Goal: Information Seeking & Learning: Learn about a topic

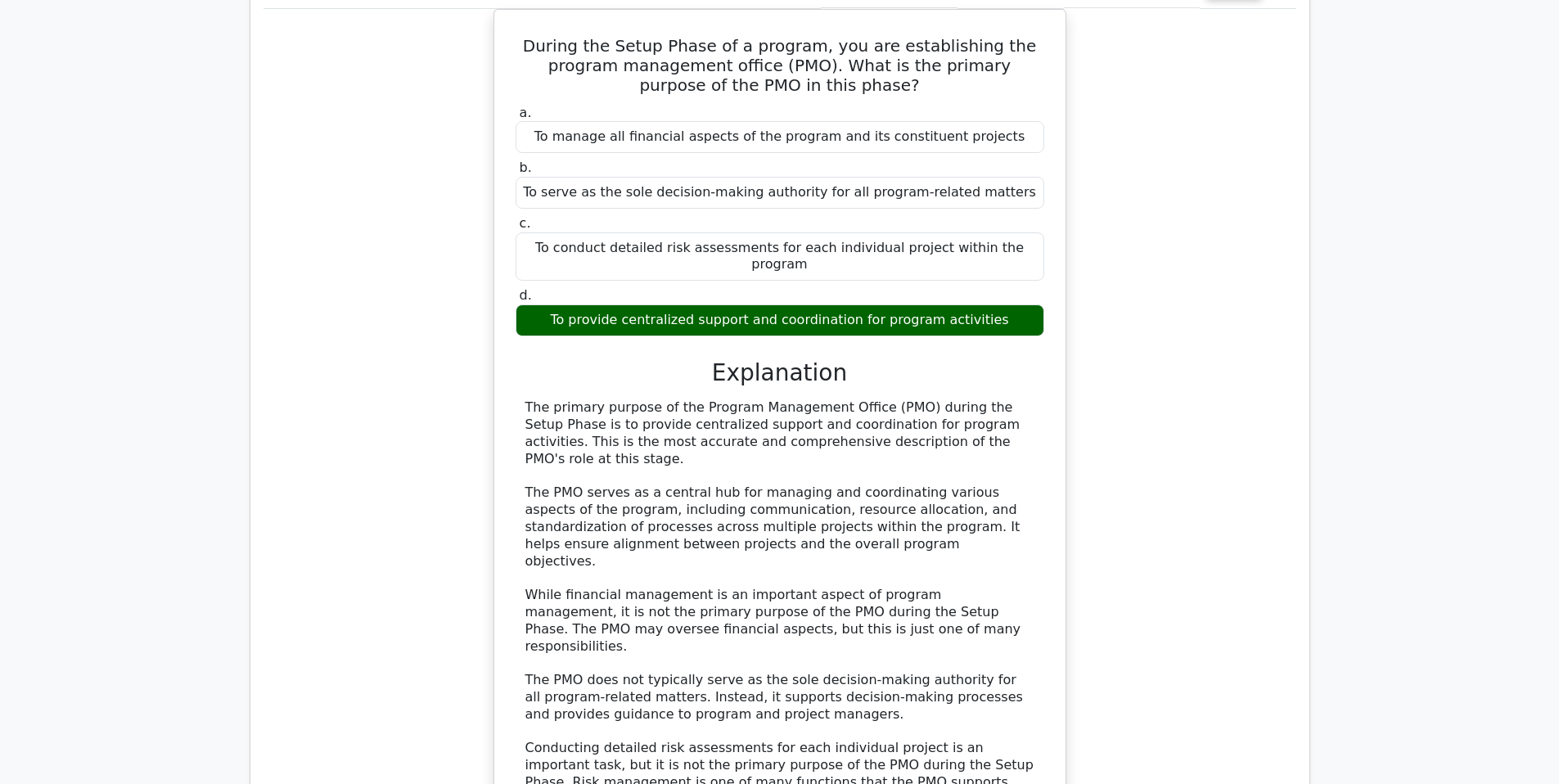
scroll to position [1788, 0]
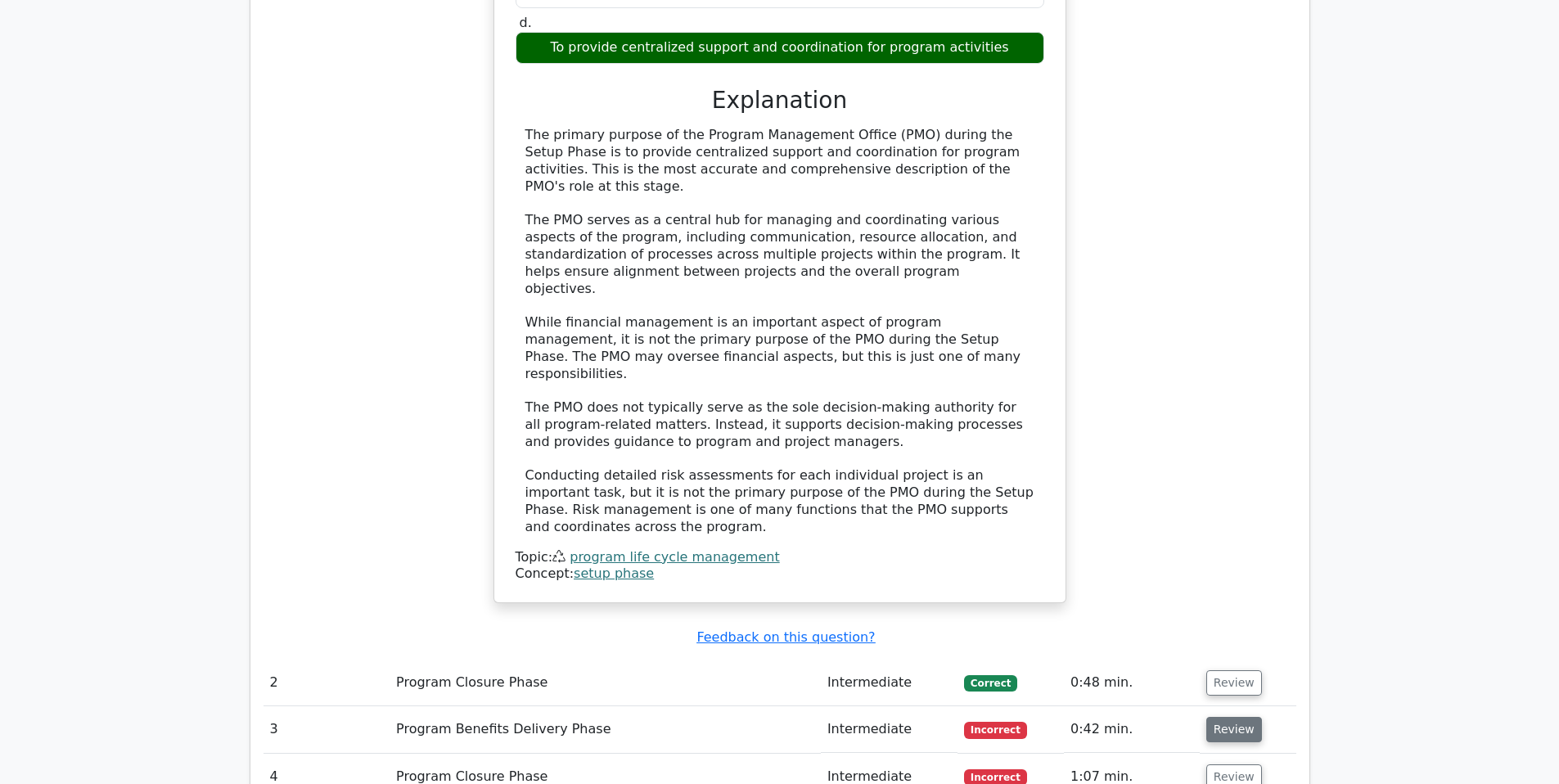
click at [1221, 717] on button "Review" at bounding box center [1234, 730] width 56 height 25
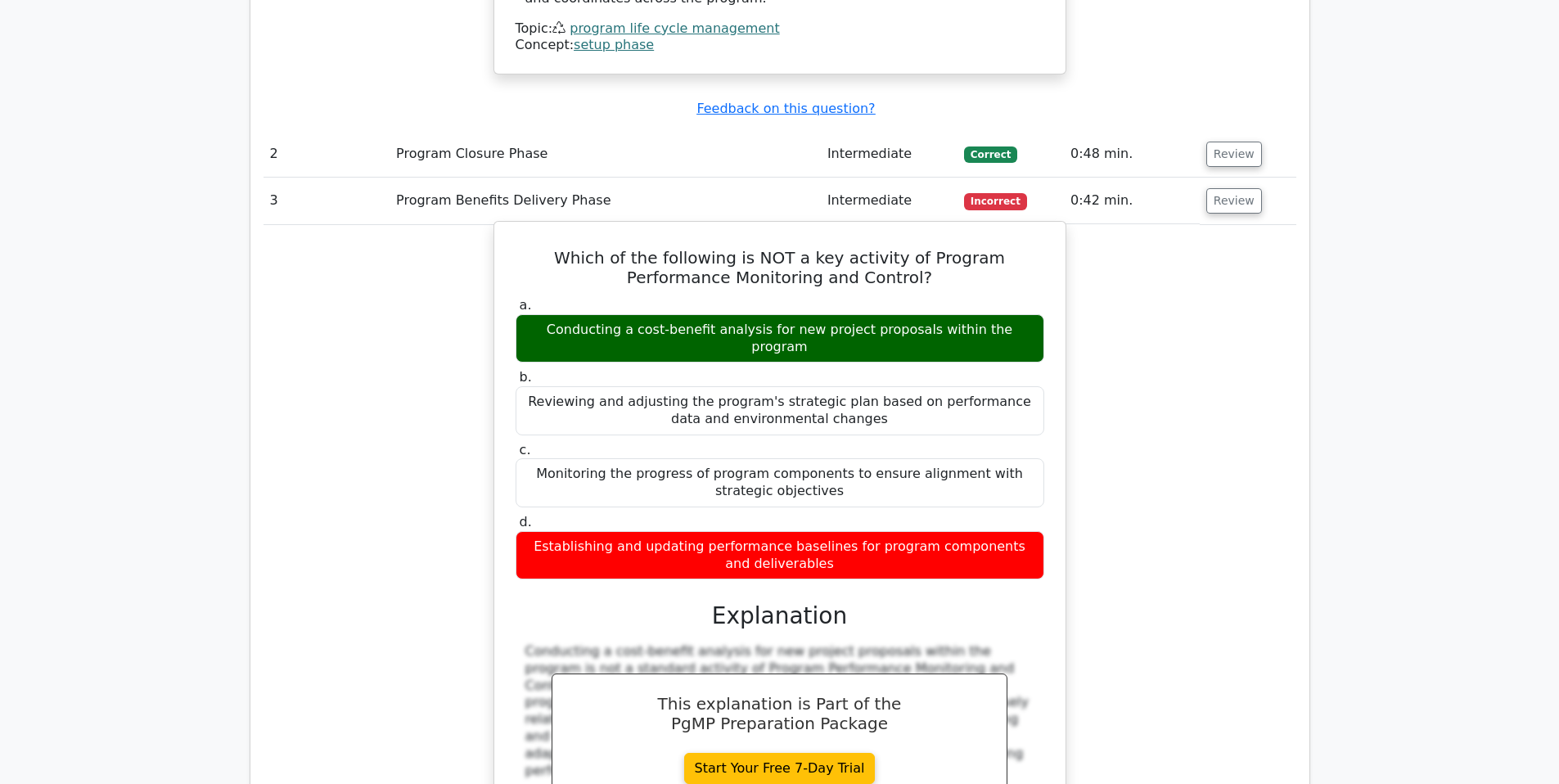
scroll to position [2309, 0]
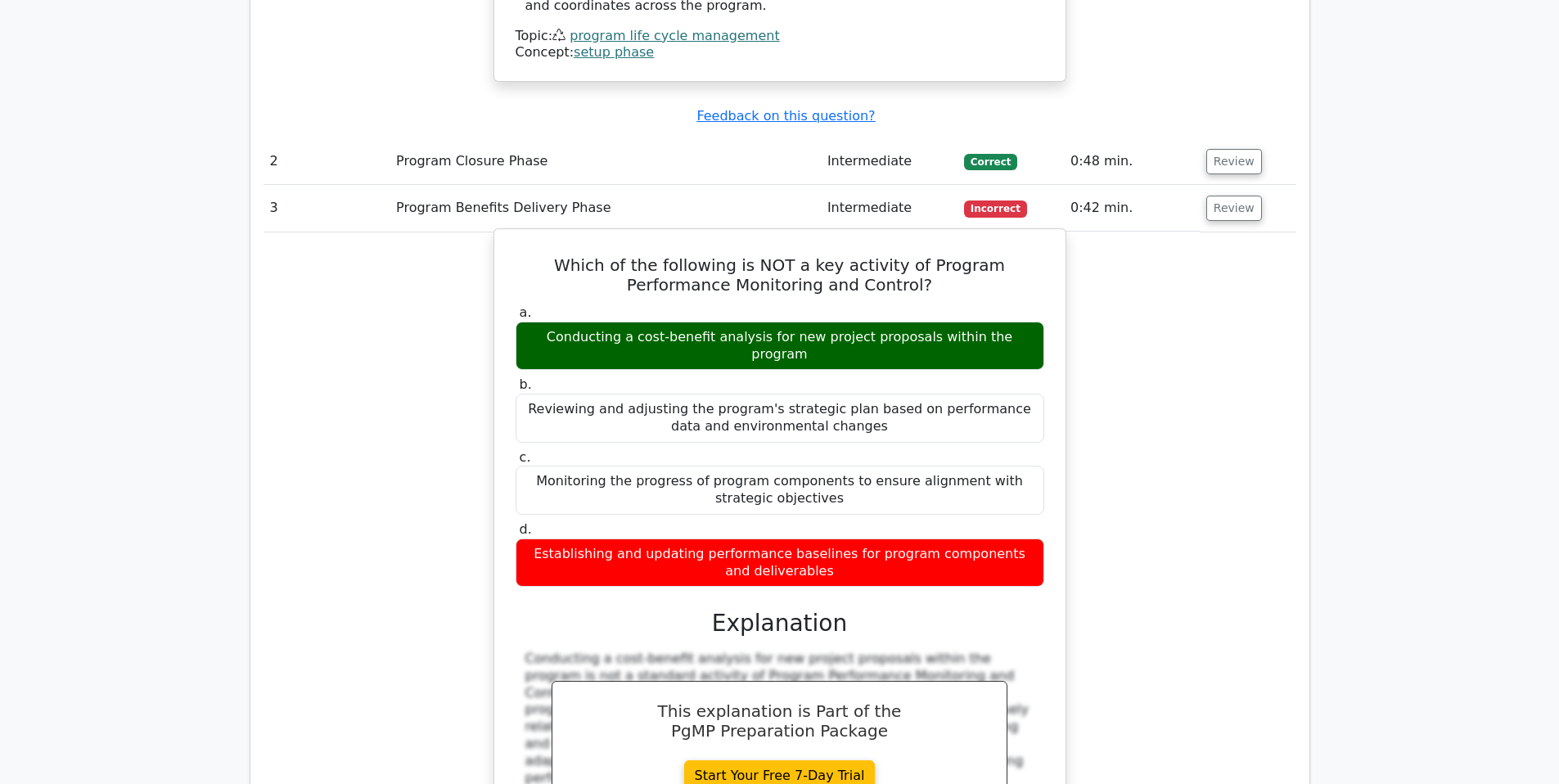
drag, startPoint x: 533, startPoint y: 300, endPoint x: 834, endPoint y: 425, distance: 325.9
click at [834, 425] on div "Which of the following is NOT a key activity of Program Performance Monitoring …" at bounding box center [780, 564] width 559 height 657
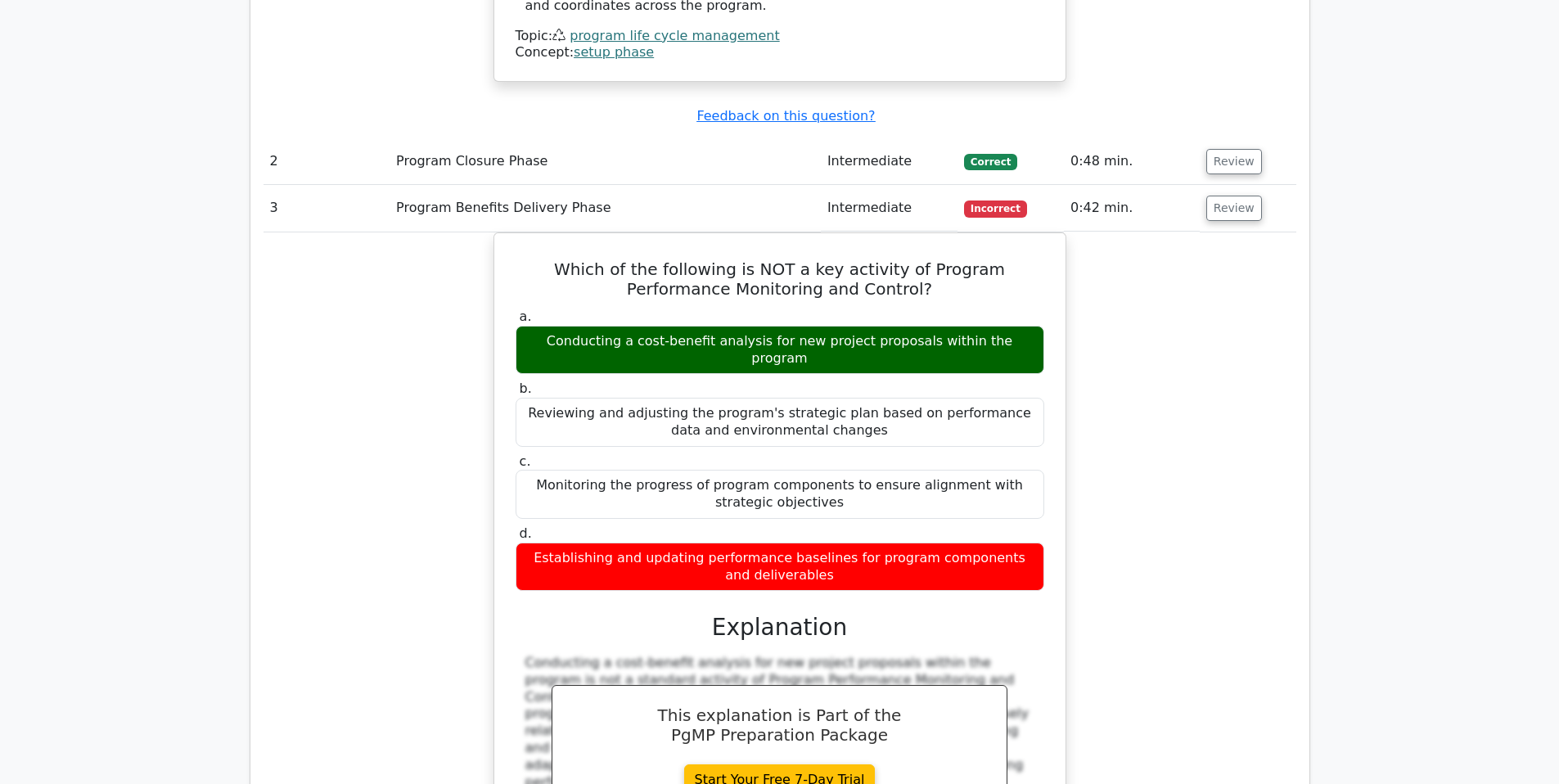
copy div "Which of the following is NOT a key activity of Program Performance Monitoring …"
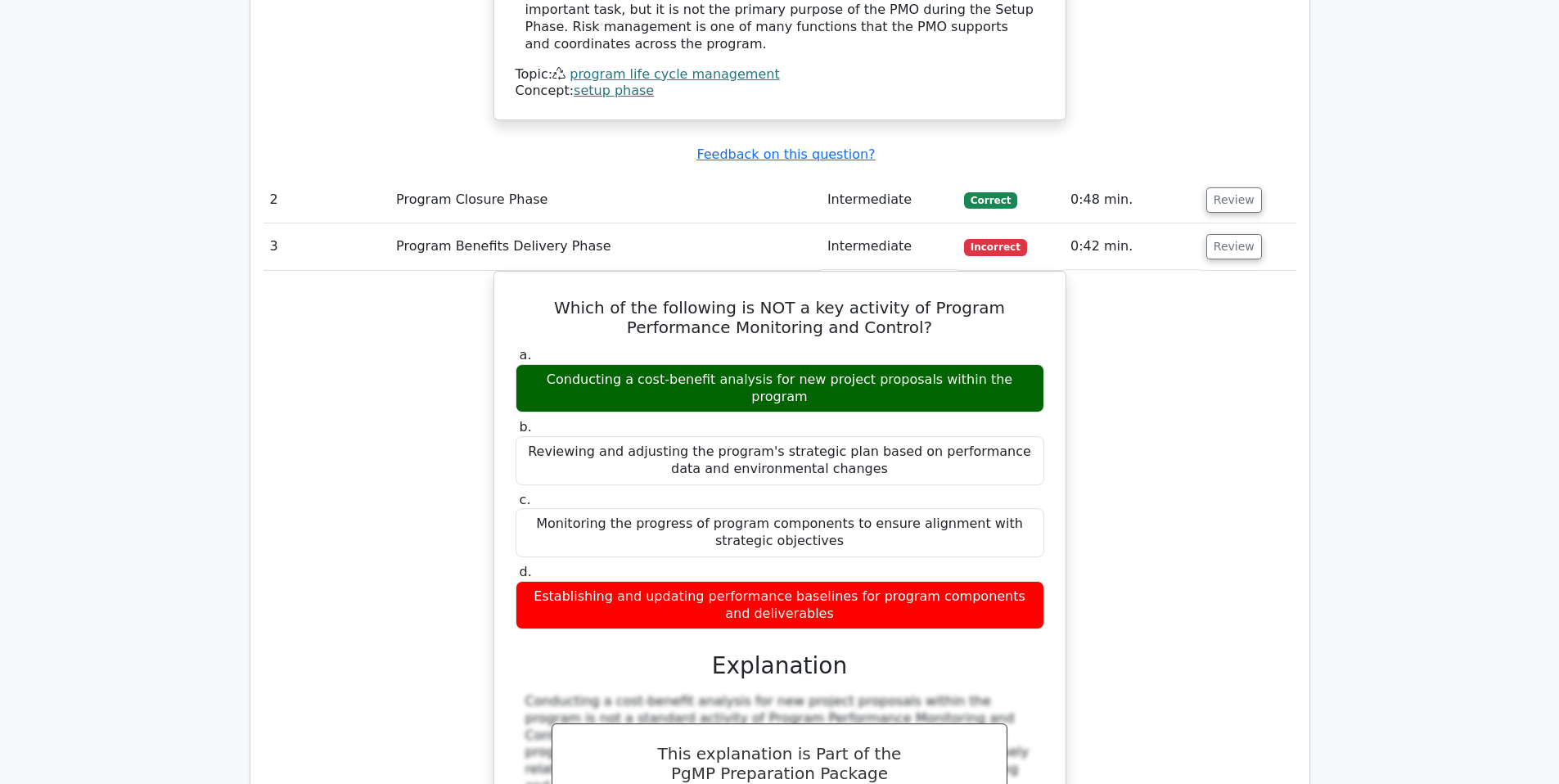
scroll to position [2260, 0]
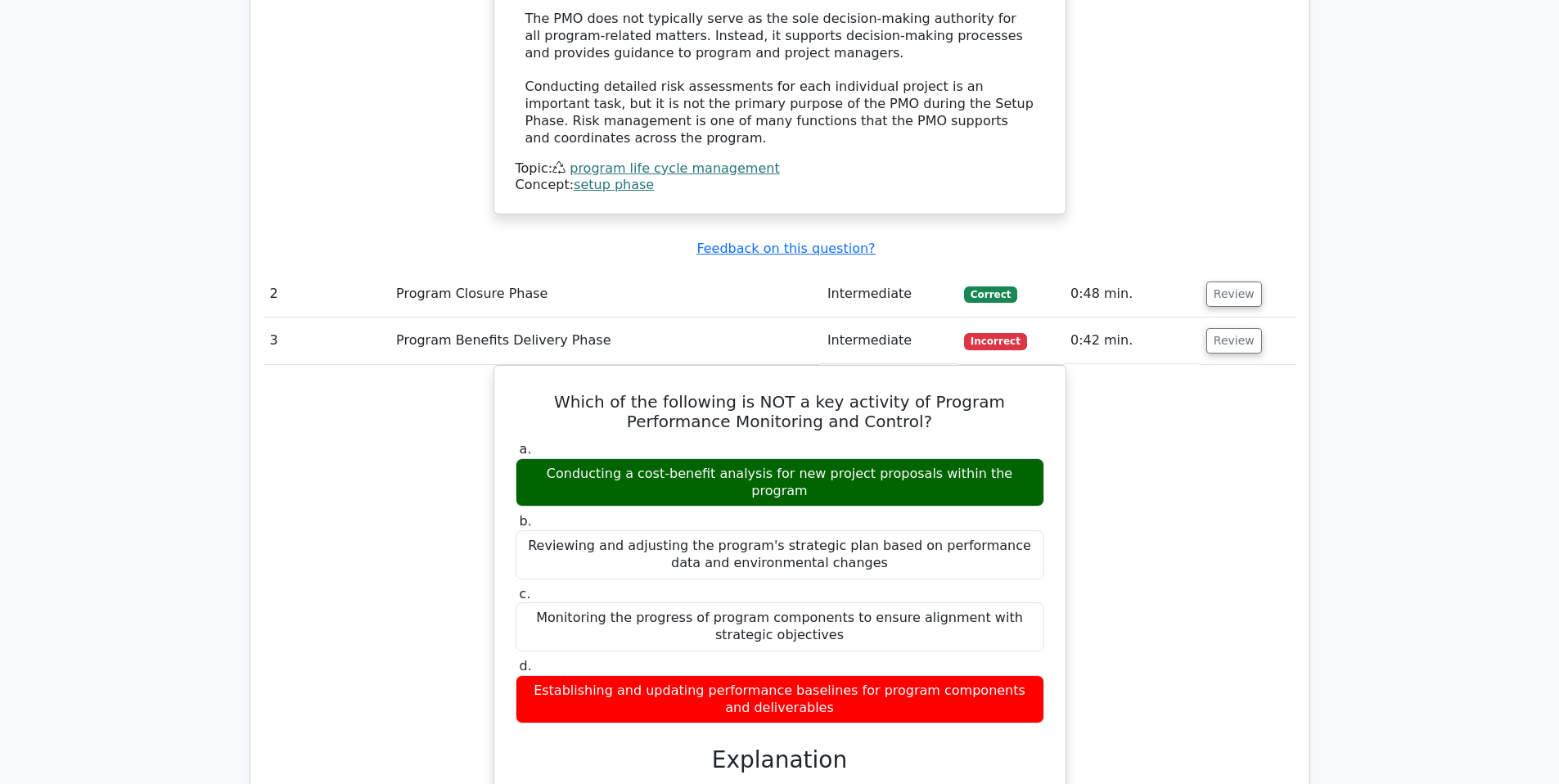
scroll to position [2176, 0]
click at [482, 319] on td "Program Benefits Delivery Phase" at bounding box center [605, 342] width 432 height 47
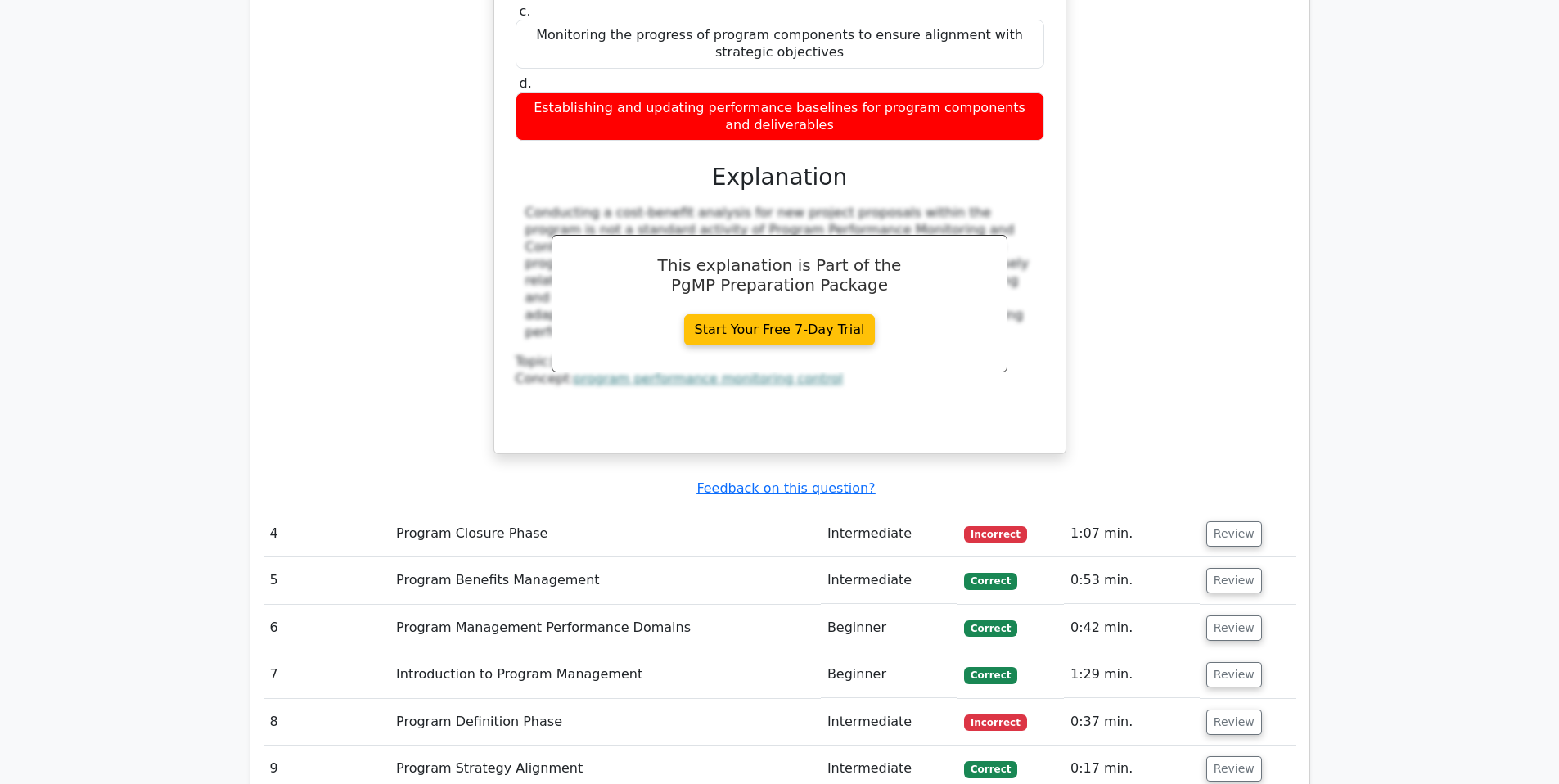
scroll to position [2761, 0]
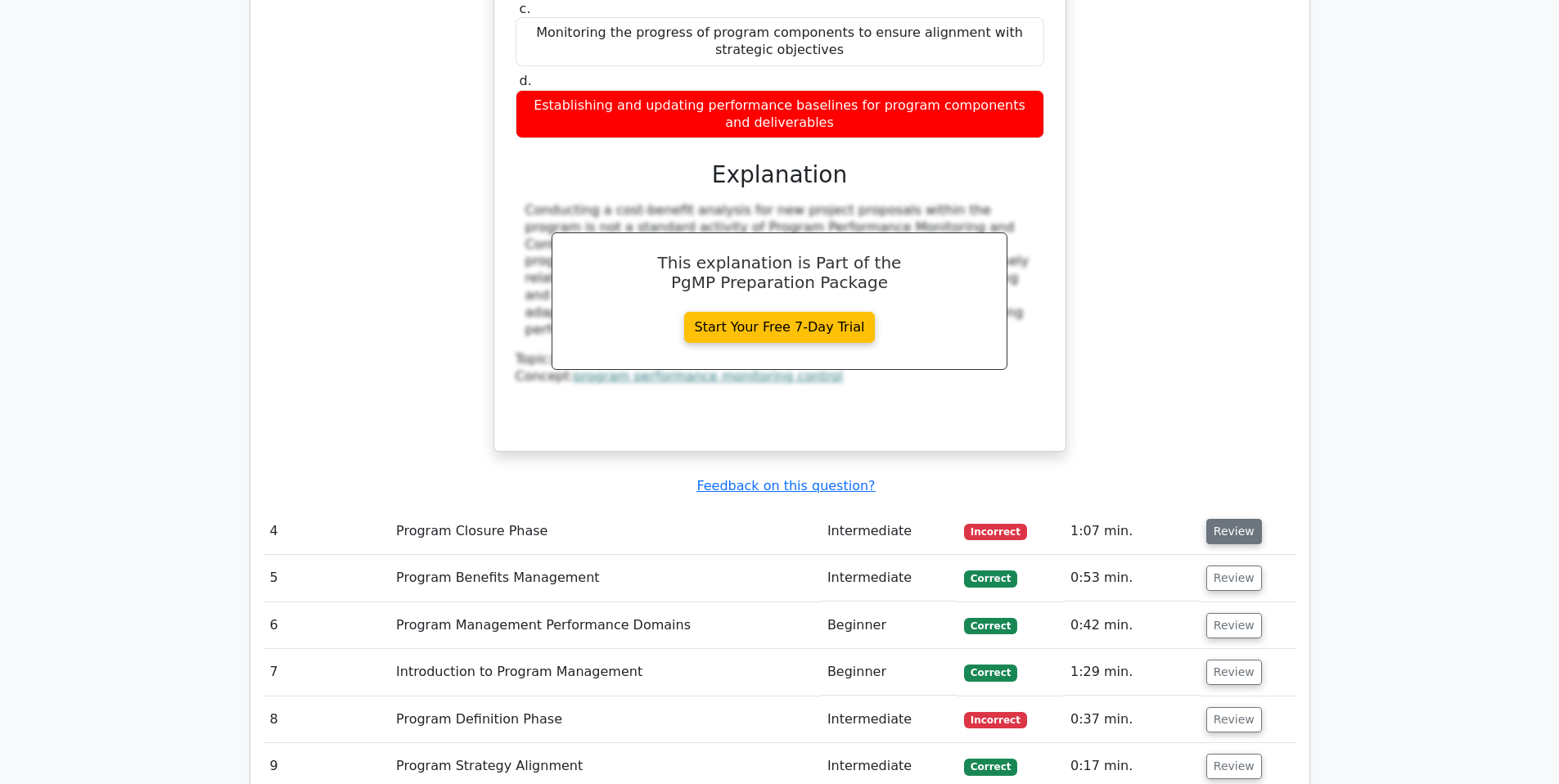
click at [1234, 519] on button "Review" at bounding box center [1234, 531] width 56 height 25
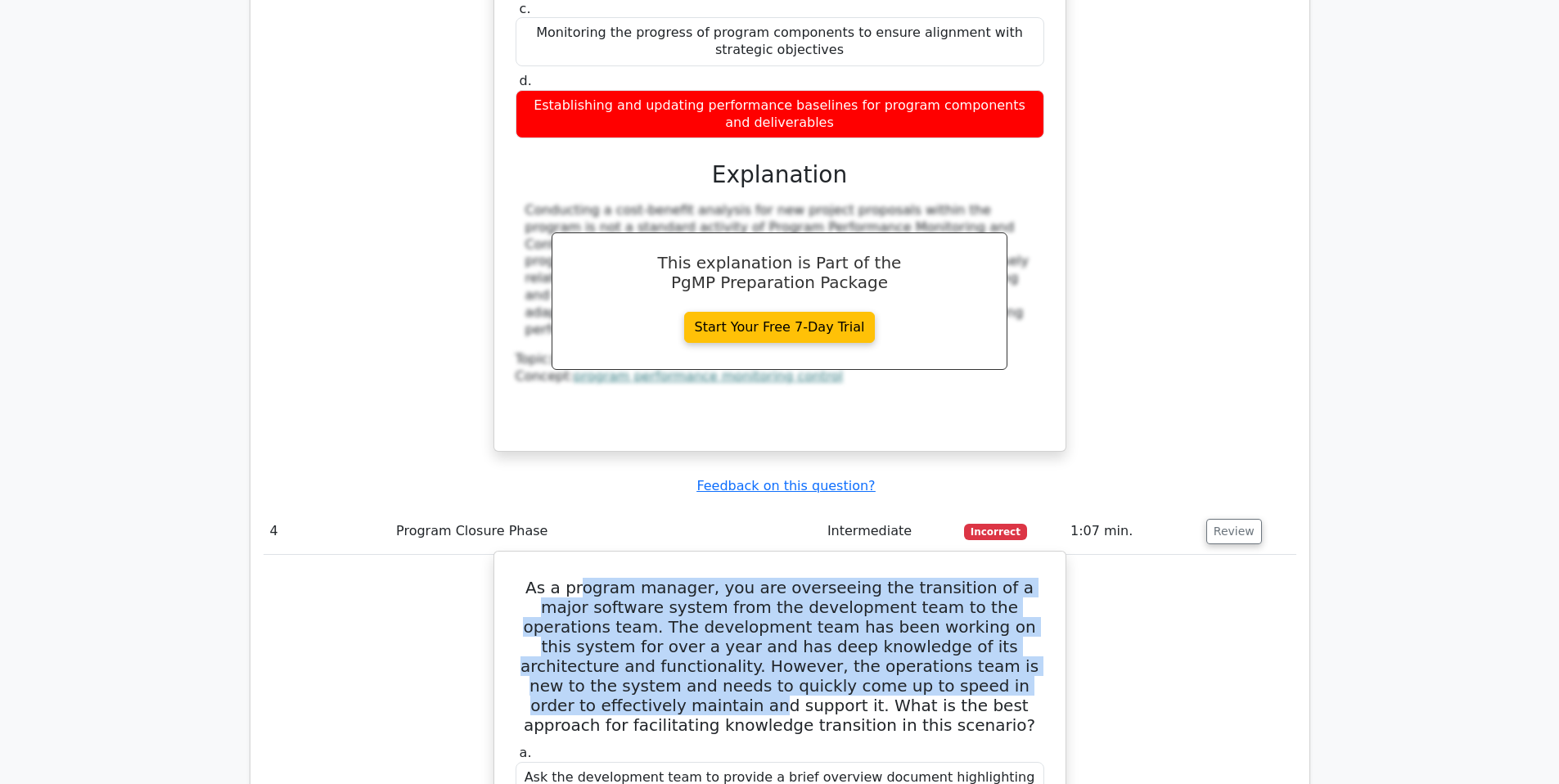
drag, startPoint x: 586, startPoint y: 444, endPoint x: 829, endPoint y: 535, distance: 259.5
click at [830, 578] on h5 "As a program manager, you are overseeing the transition of a major software sys…" at bounding box center [780, 656] width 532 height 157
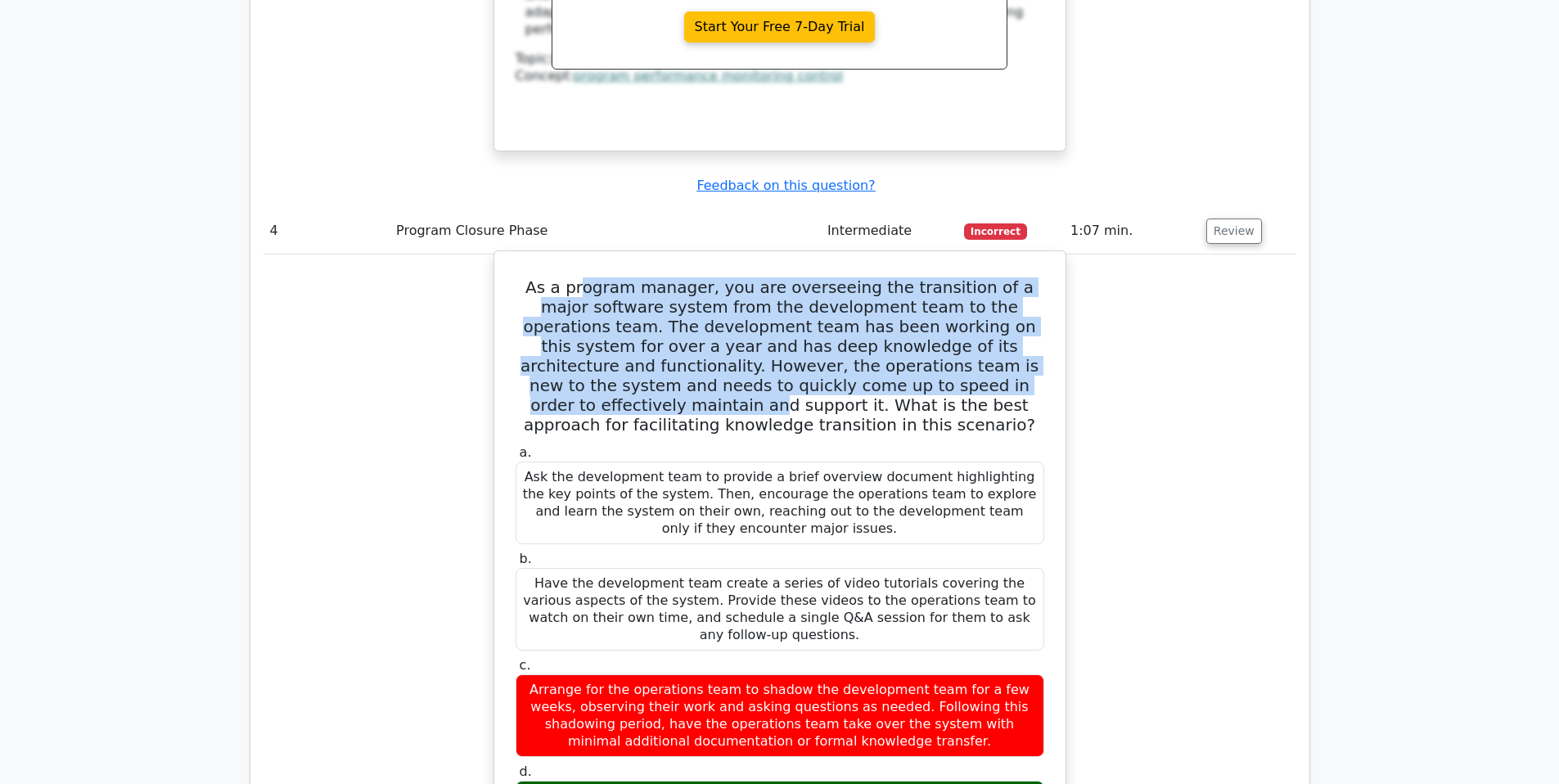
scroll to position [3137, 0]
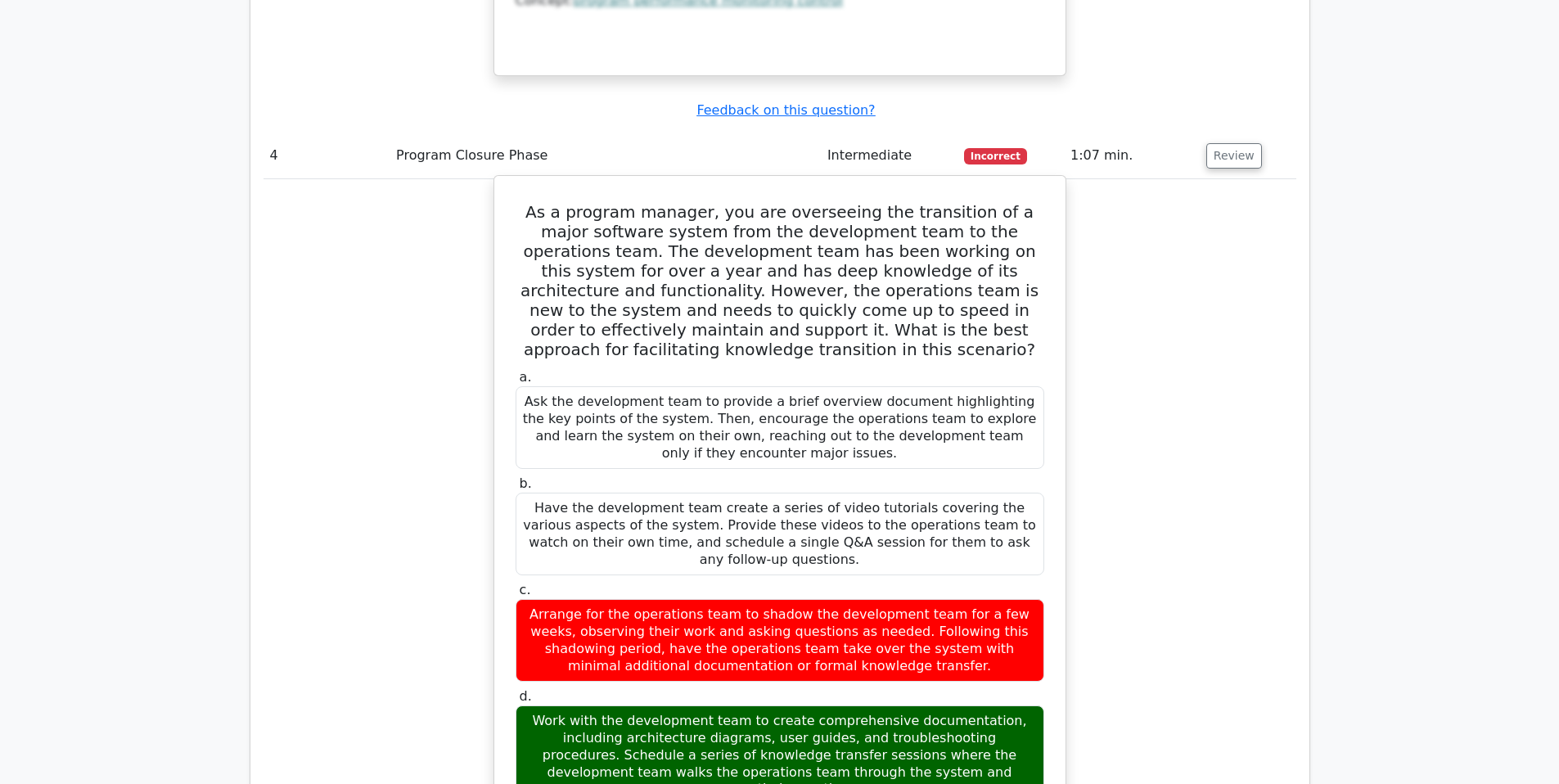
click at [820, 705] on div "Work with the development team to create comprehensive documentation, including…" at bounding box center [780, 755] width 529 height 100
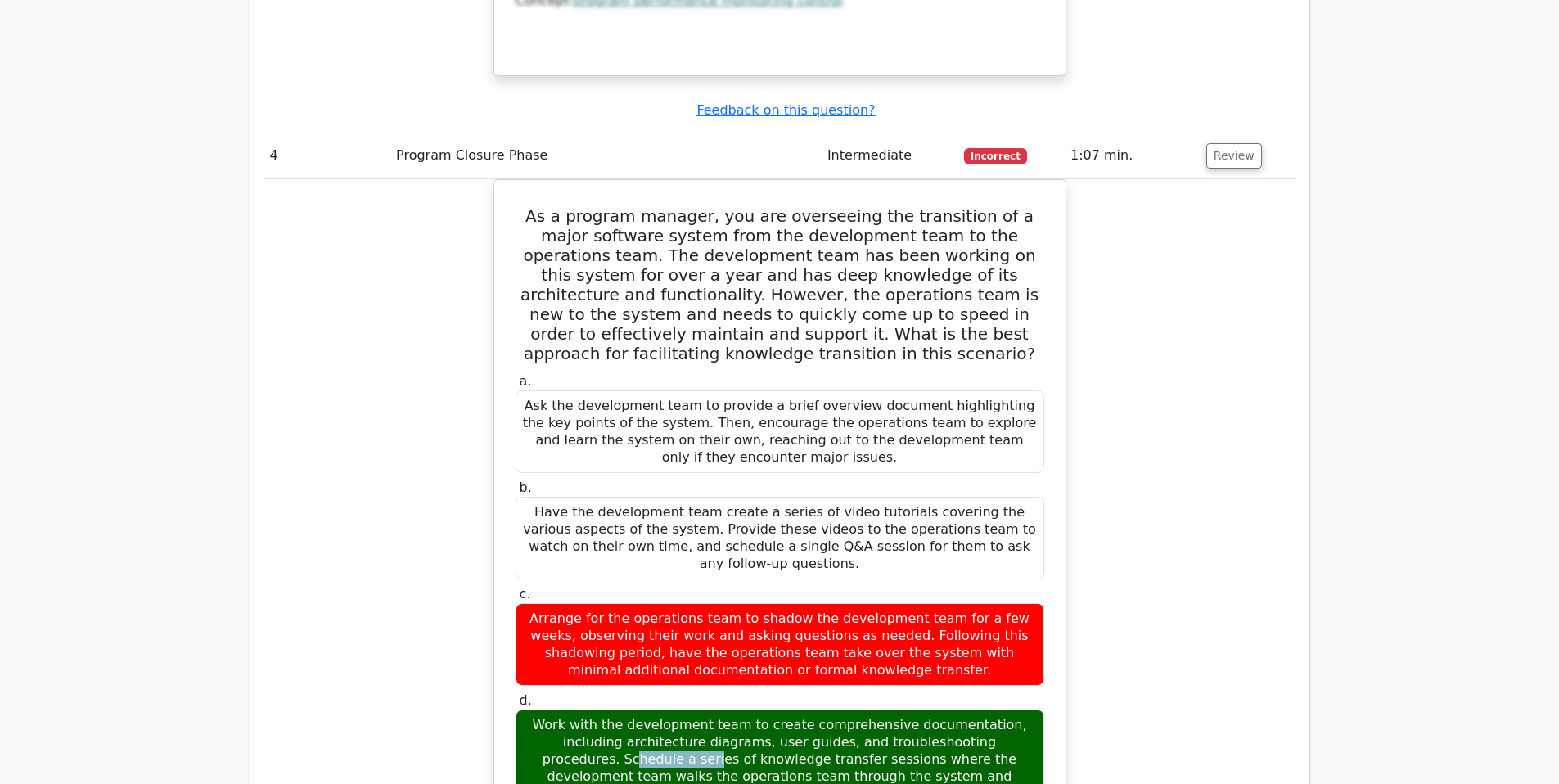
copy div "comprehensive"
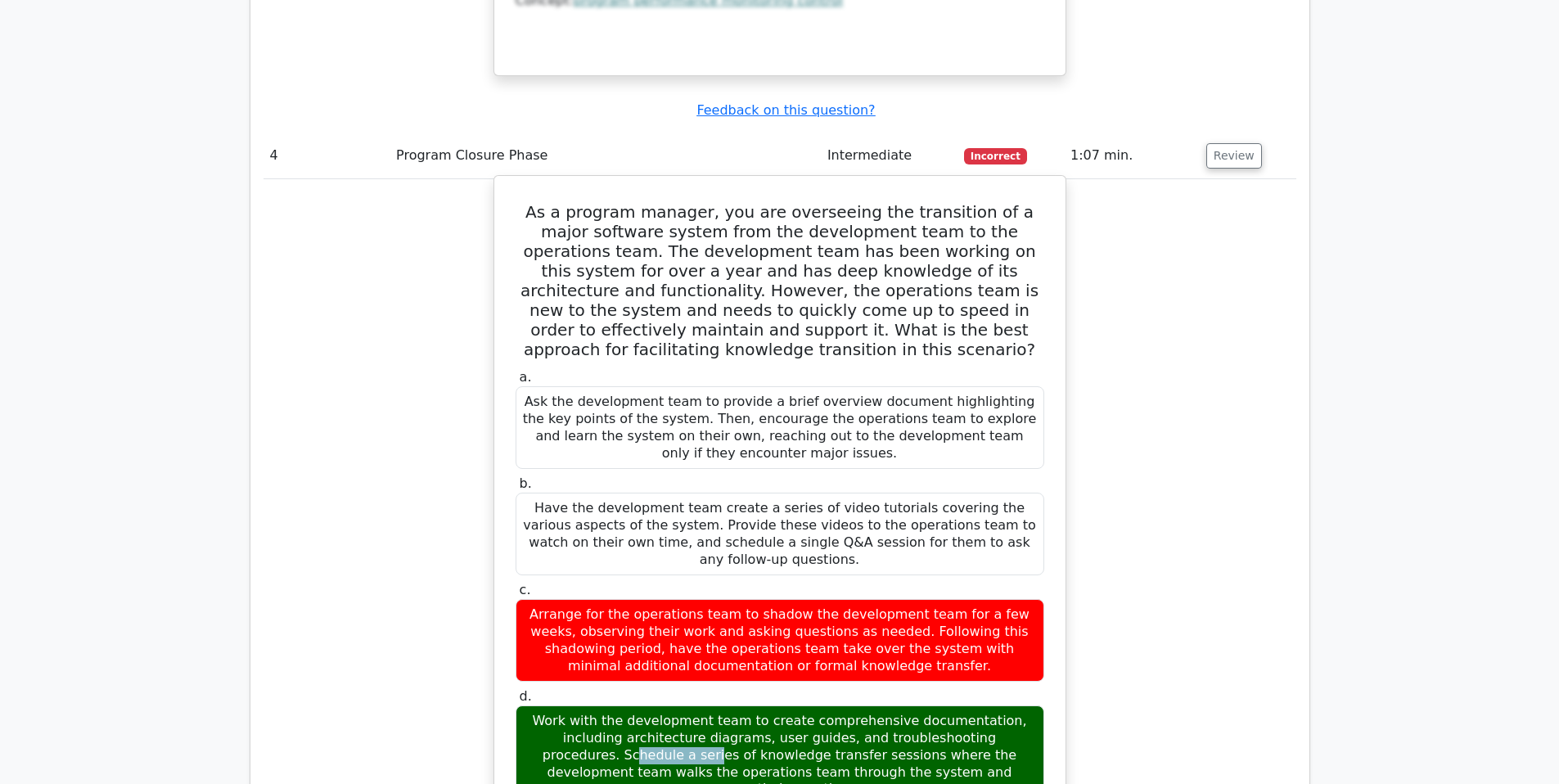
click at [828, 705] on div "Work with the development team to create comprehensive documentation, including…" at bounding box center [780, 755] width 529 height 100
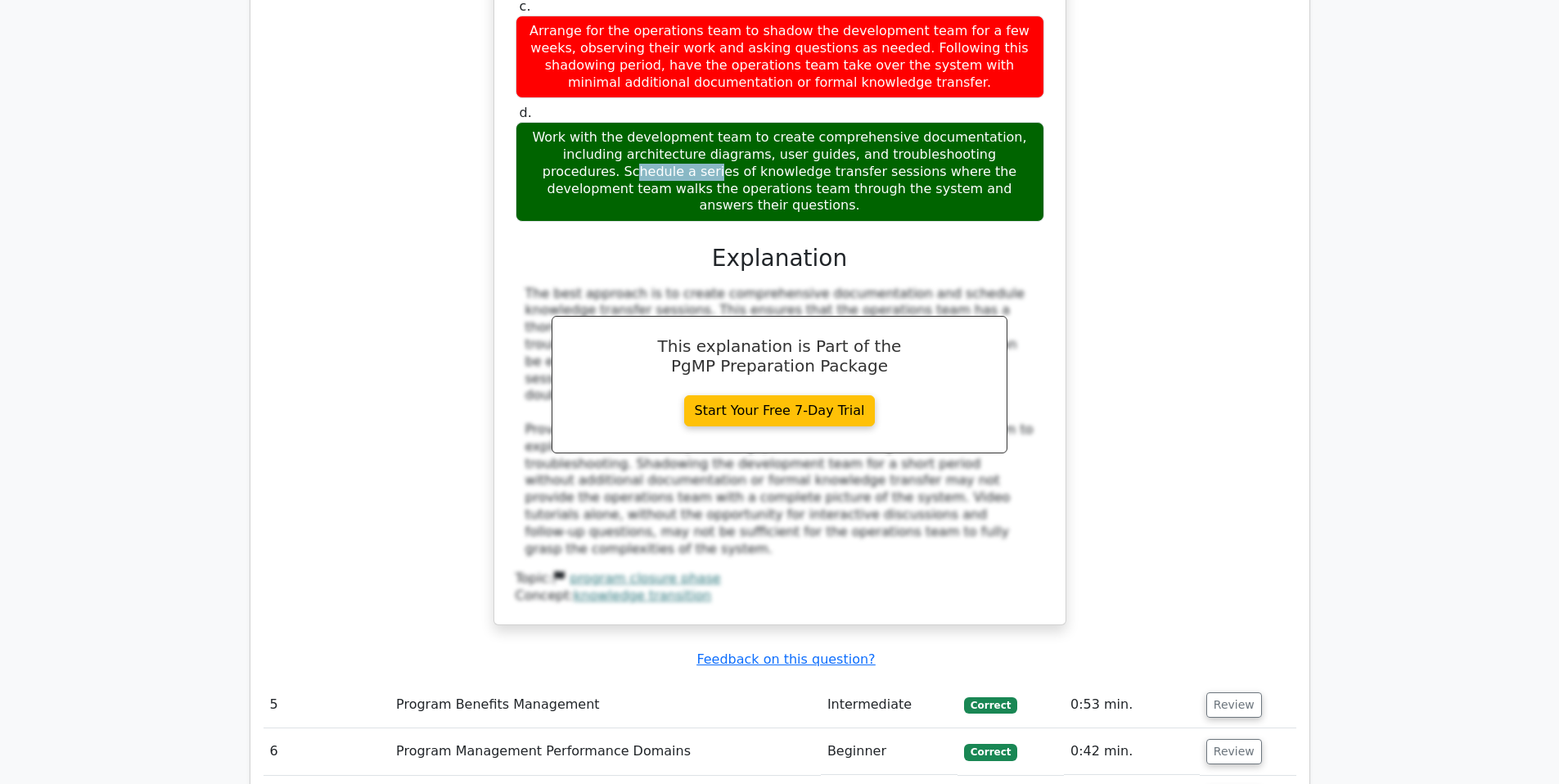
scroll to position [3734, 0]
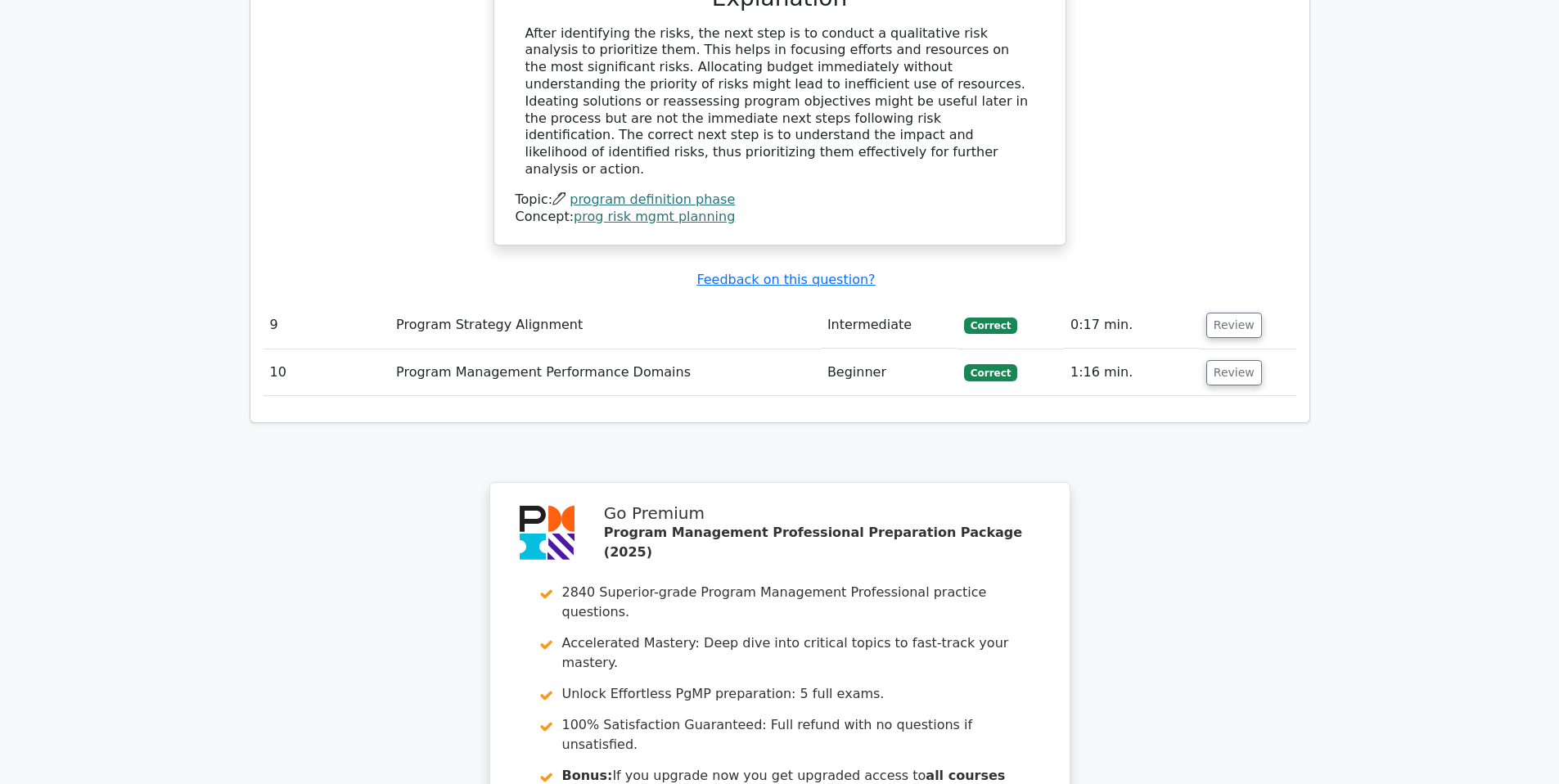
scroll to position [5250, 0]
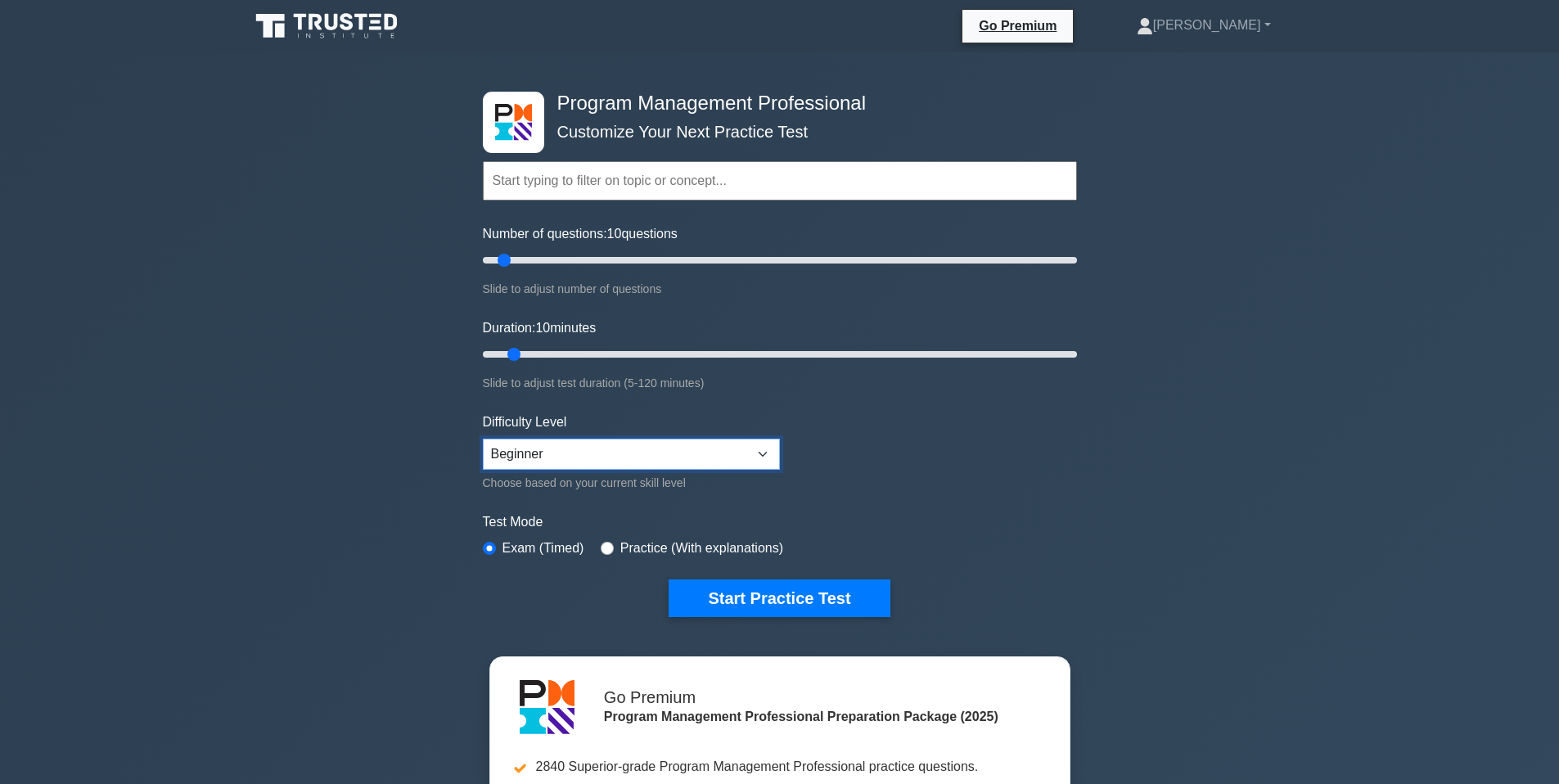
click at [694, 451] on select "Beginner Intermediate Expert" at bounding box center [632, 454] width 298 height 31
select select "intermediate"
click at [483, 439] on select "Beginner Intermediate Expert" at bounding box center [632, 454] width 298 height 31
click at [387, 457] on div "Program Management Professional Customize Your Next Practice Test Topics Introd…" at bounding box center [779, 552] width 1559 height 998
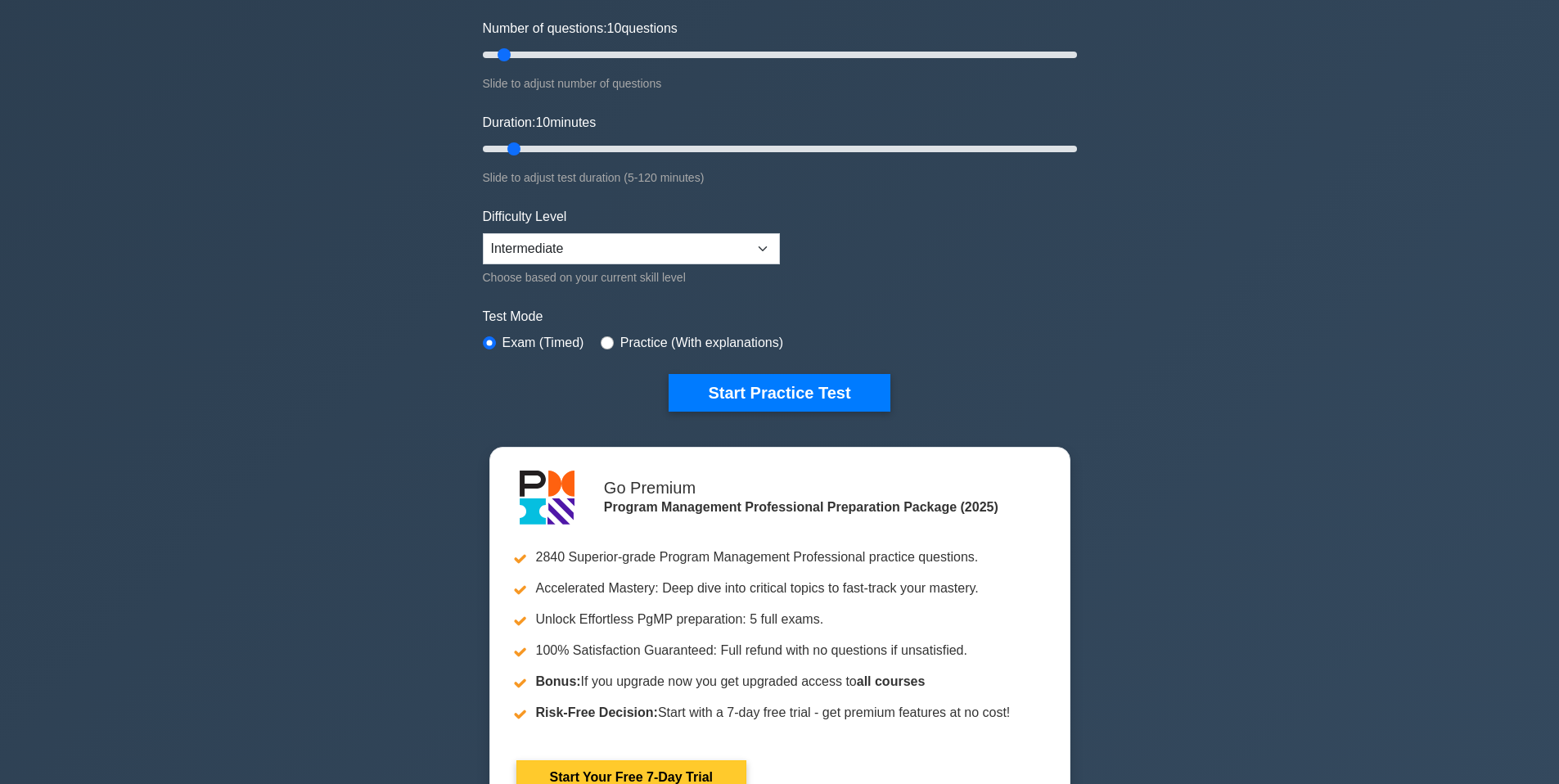
scroll to position [212, 0]
